Goal: Check status: Check status

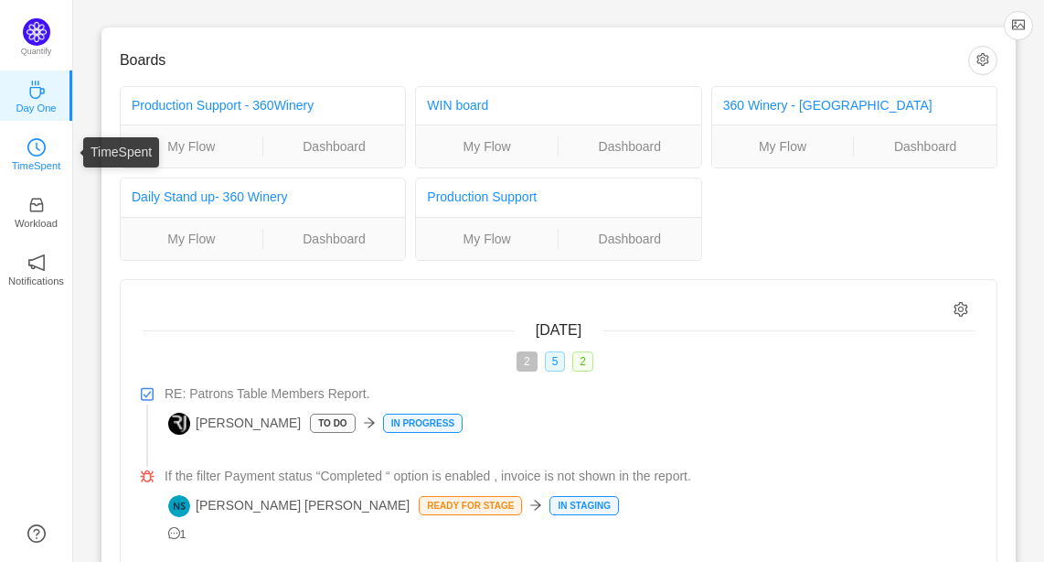
click at [46, 155] on link "TimeSpent" at bounding box center [36, 153] width 18 height 18
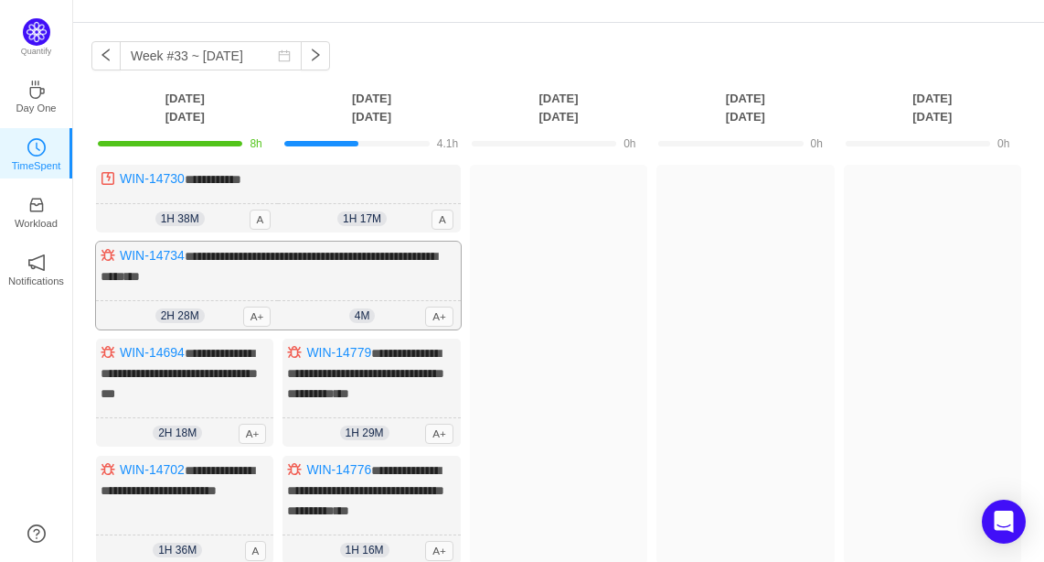
scroll to position [53, 0]
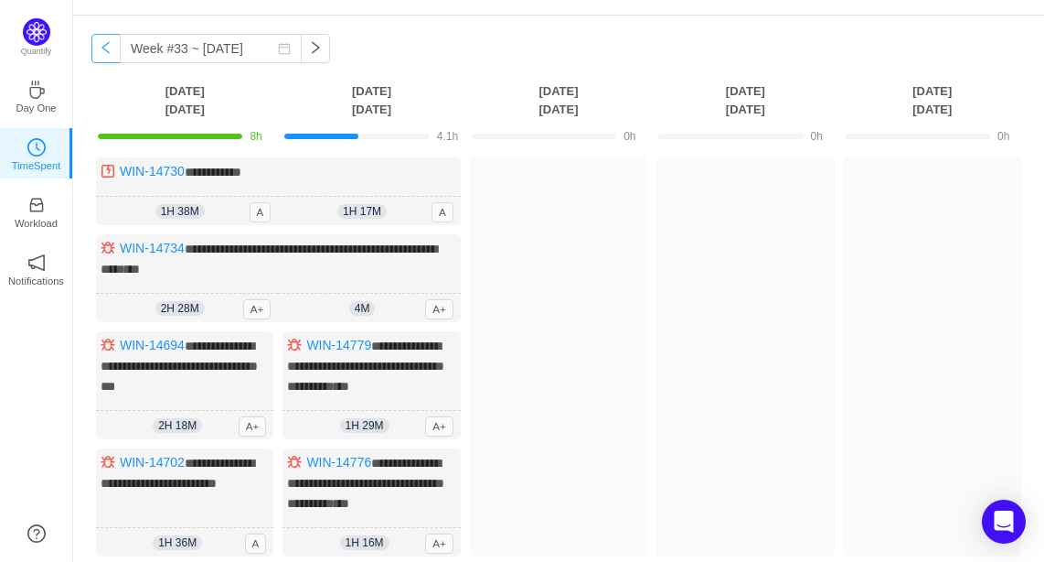
click at [104, 37] on button "button" at bounding box center [105, 48] width 29 height 29
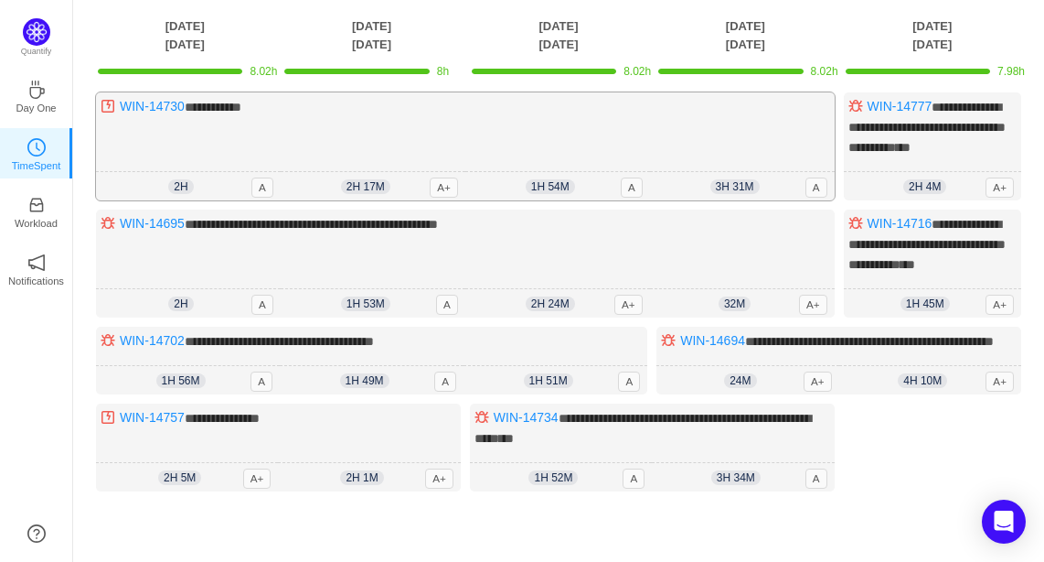
scroll to position [116, 0]
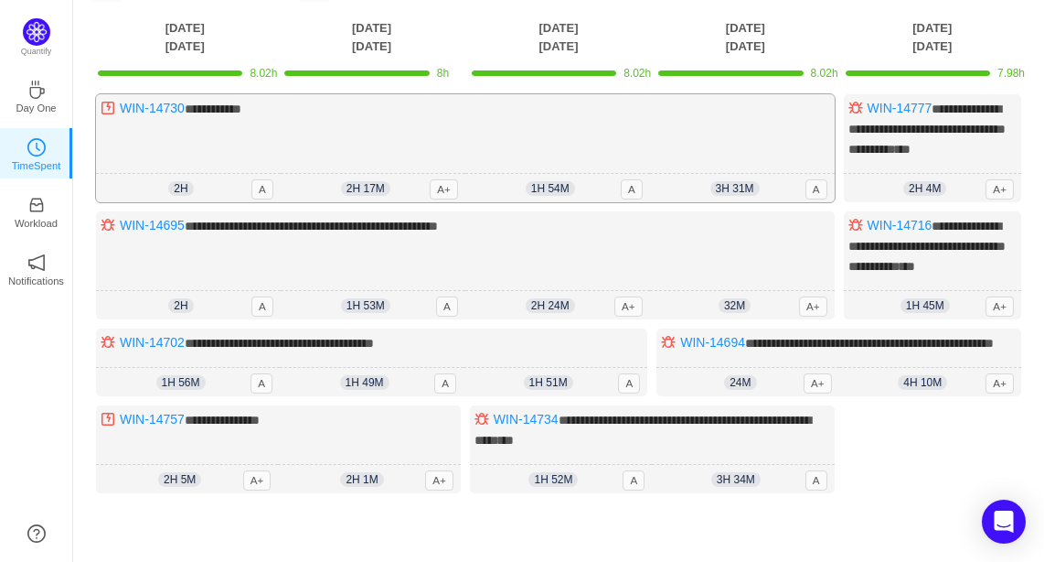
click at [249, 196] on div "2h 2h 0m A" at bounding box center [188, 188] width 185 height 29
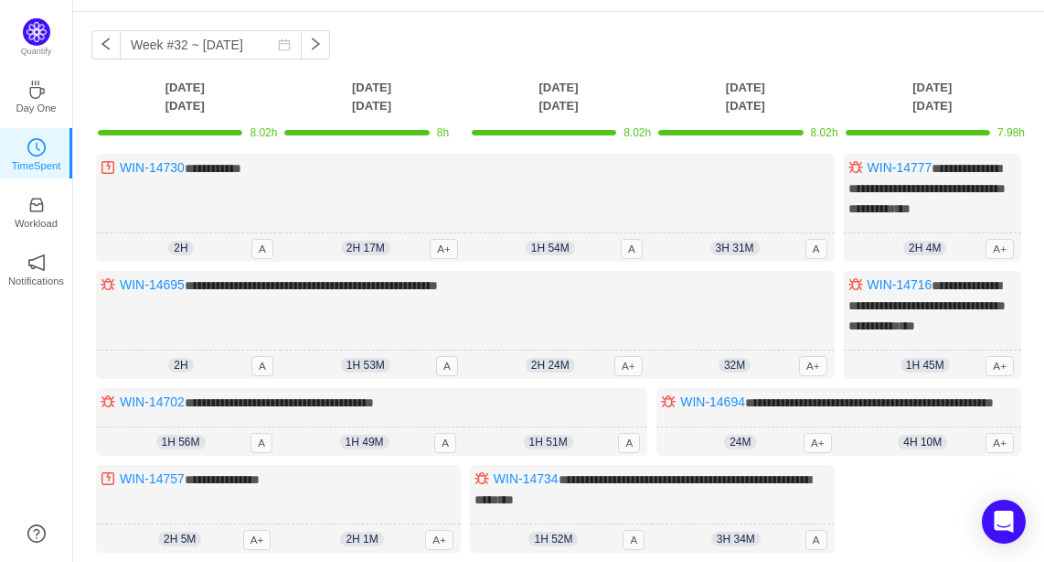
scroll to position [0, 0]
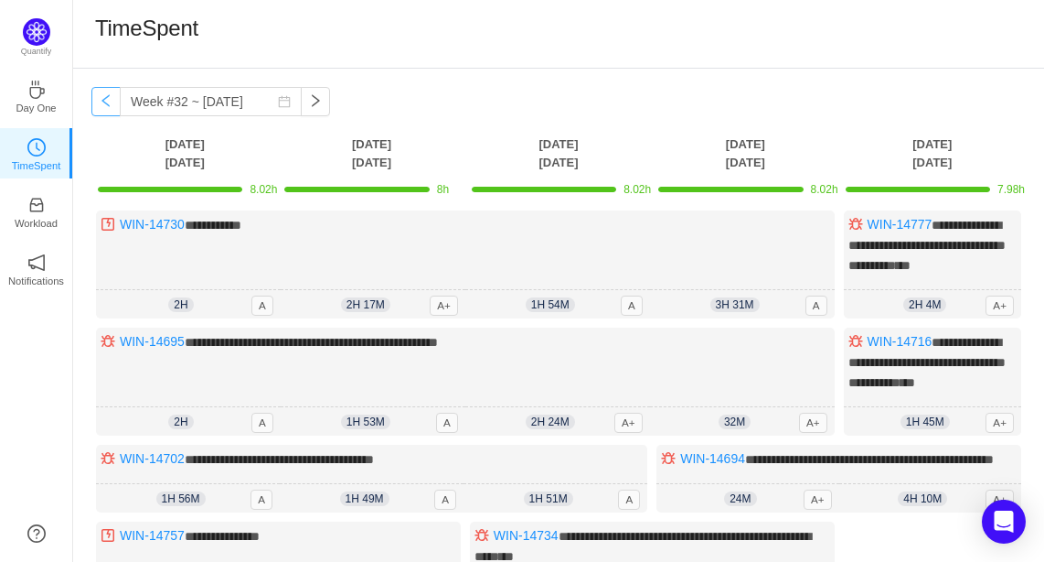
click at [98, 99] on button "button" at bounding box center [105, 101] width 29 height 29
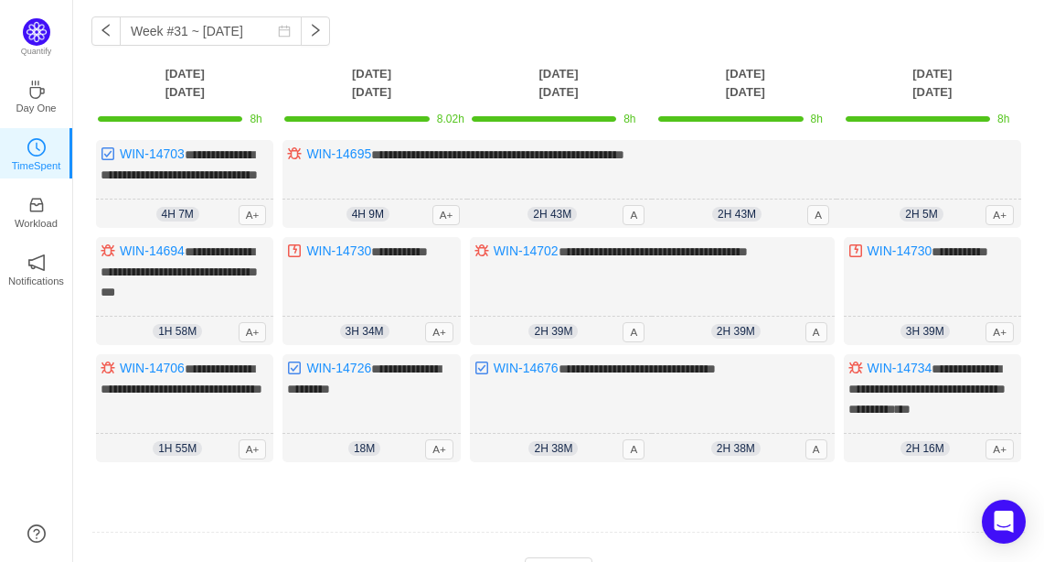
scroll to position [78, 0]
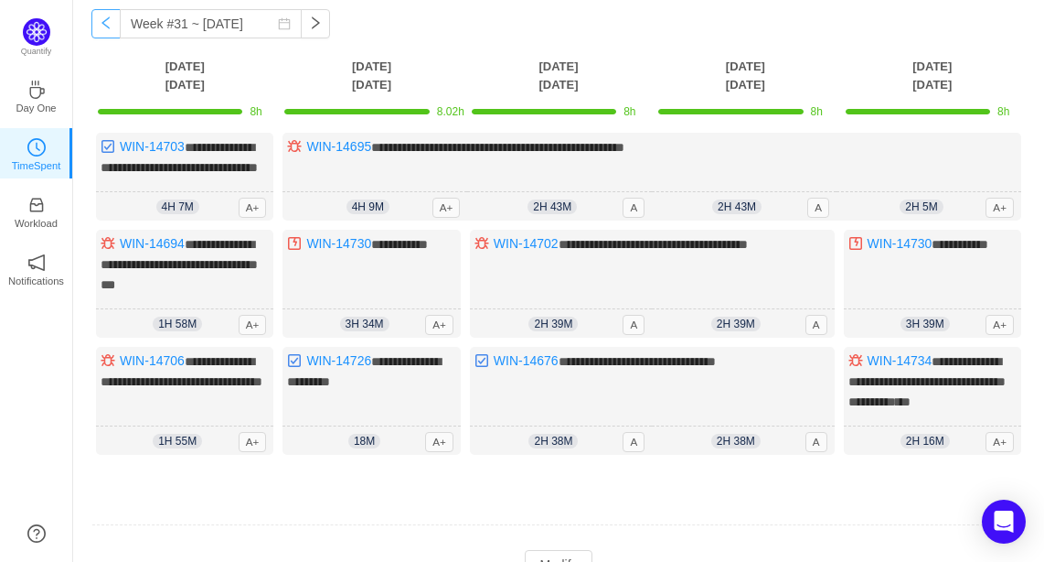
click at [102, 14] on button "button" at bounding box center [105, 23] width 29 height 29
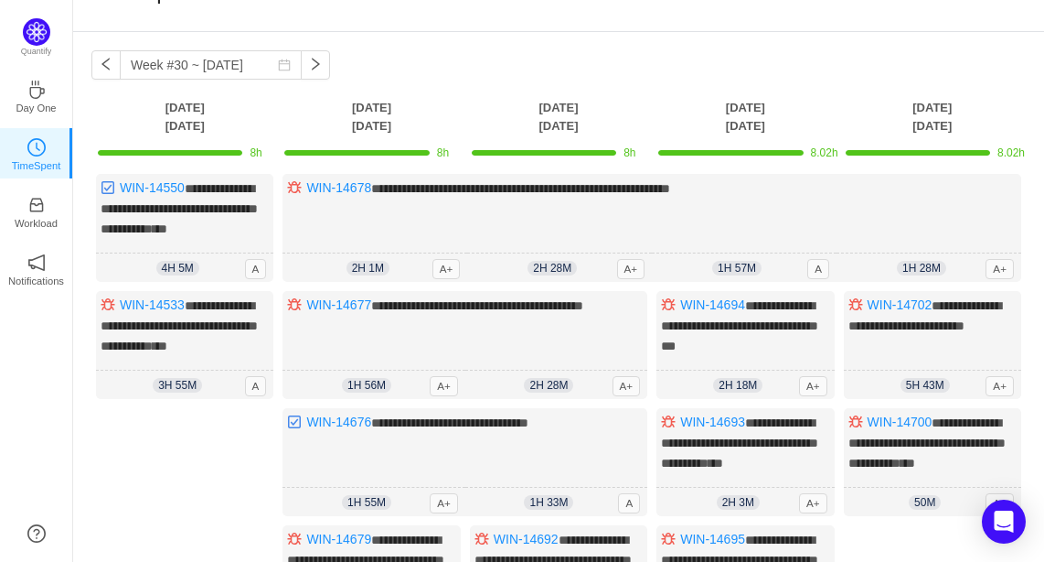
scroll to position [34, 0]
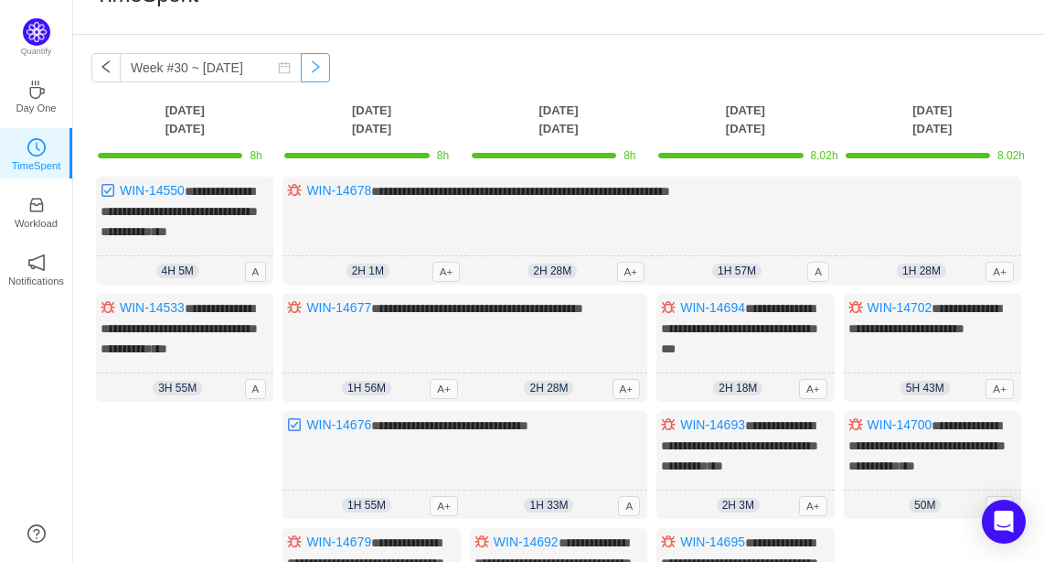
click at [303, 64] on button "button" at bounding box center [315, 67] width 29 height 29
type input "Week #31 ~ Jul 28"
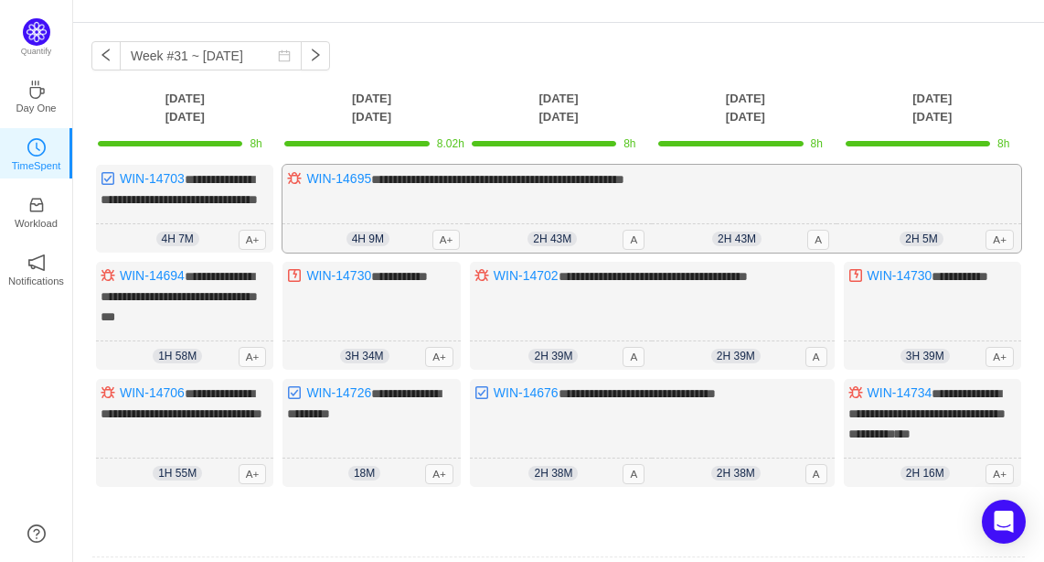
scroll to position [47, 0]
